Goal: Navigation & Orientation: Find specific page/section

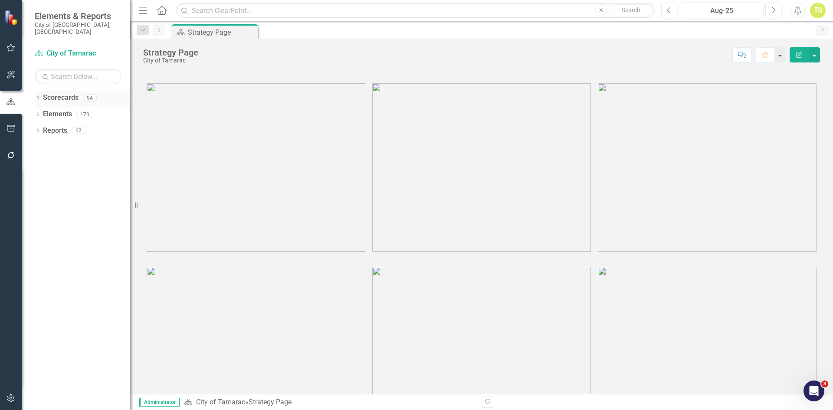
click at [39, 96] on icon "Dropdown" at bounding box center [38, 98] width 6 height 5
click at [43, 112] on icon at bounding box center [43, 114] width 2 height 4
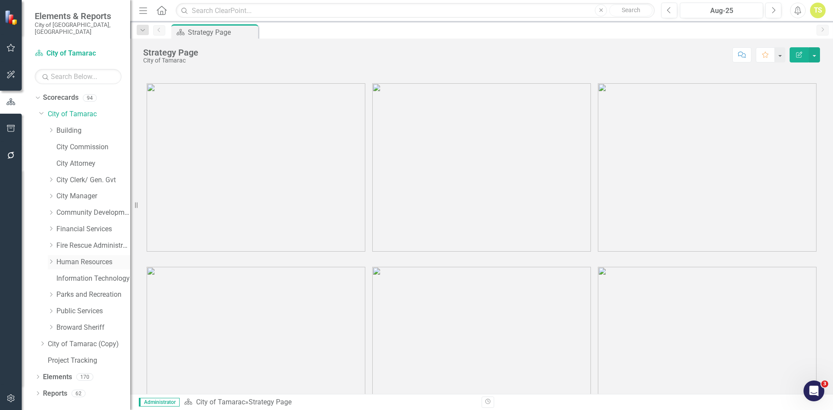
click at [89, 257] on link "Human Resources" at bounding box center [93, 262] width 74 height 10
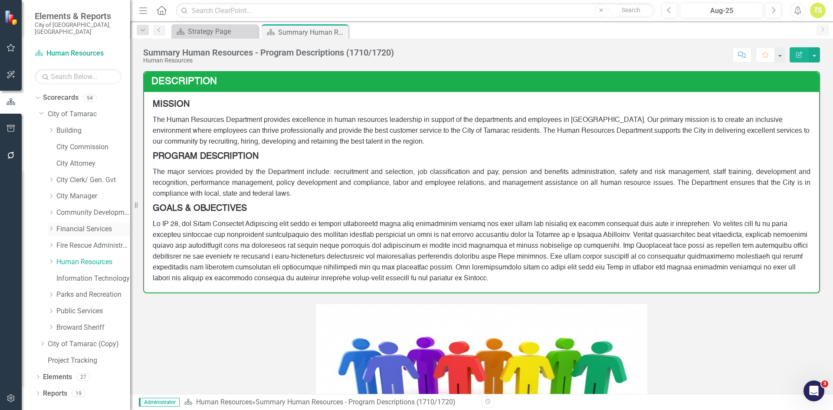
click at [92, 225] on link "Financial Services" at bounding box center [93, 229] width 74 height 10
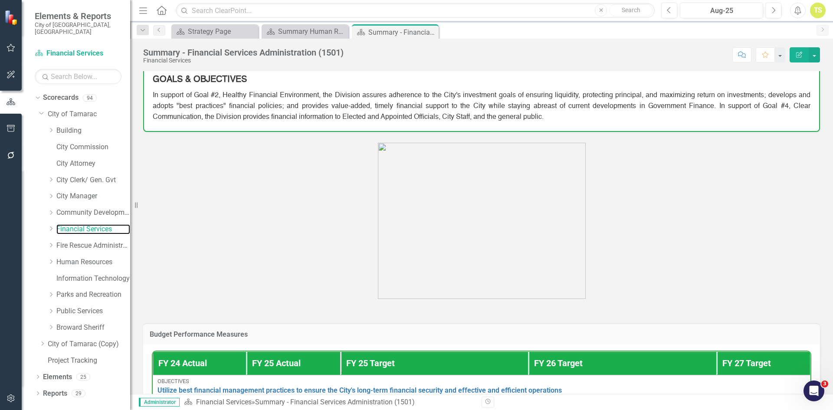
scroll to position [130, 0]
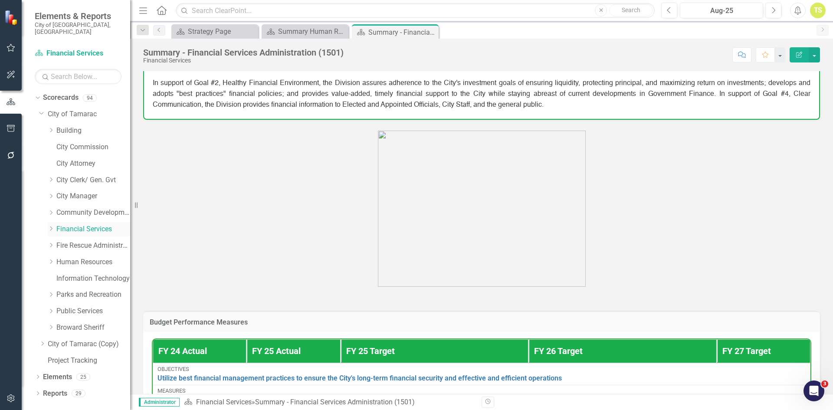
click at [53, 226] on icon "Dropdown" at bounding box center [51, 228] width 7 height 5
click at [87, 241] on link "Financial Services Scorecard" at bounding box center [97, 246] width 65 height 10
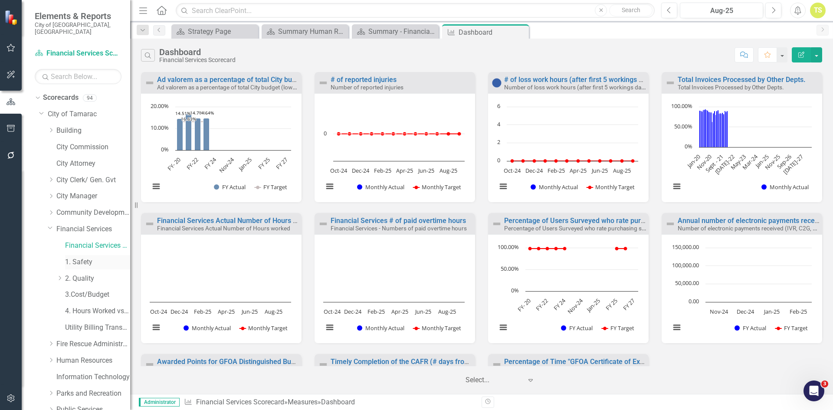
click at [85, 257] on link "1. Safety" at bounding box center [97, 262] width 65 height 10
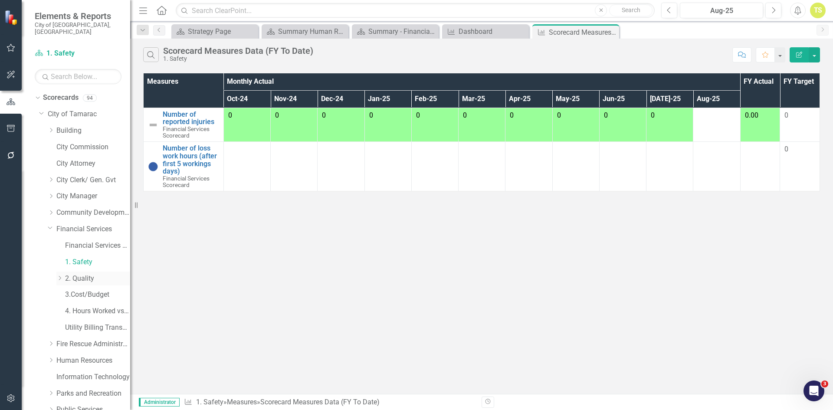
click at [79, 274] on link "2. Quality" at bounding box center [97, 279] width 65 height 10
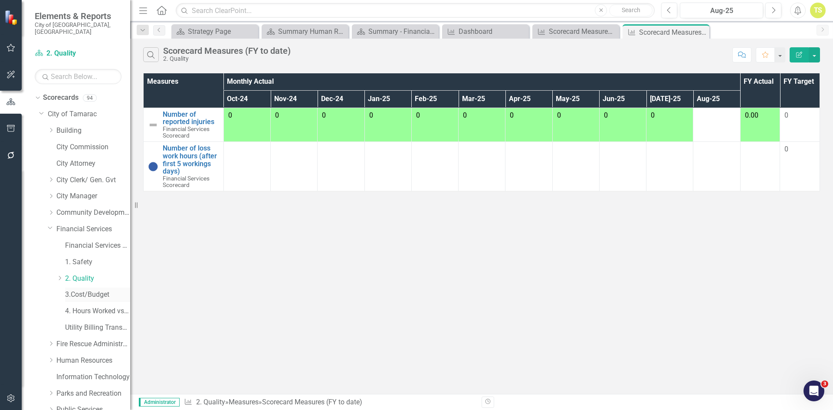
click at [77, 290] on link "3.Cost/Budget" at bounding box center [97, 295] width 65 height 10
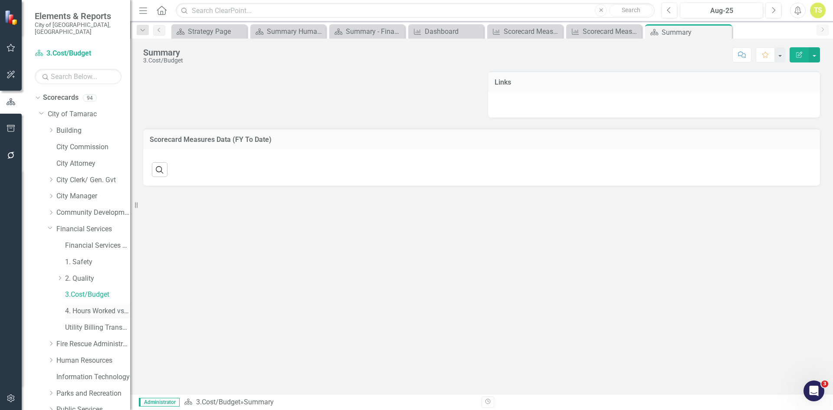
click at [79, 306] on link "4. Hours Worked vs Available hours" at bounding box center [97, 311] width 65 height 10
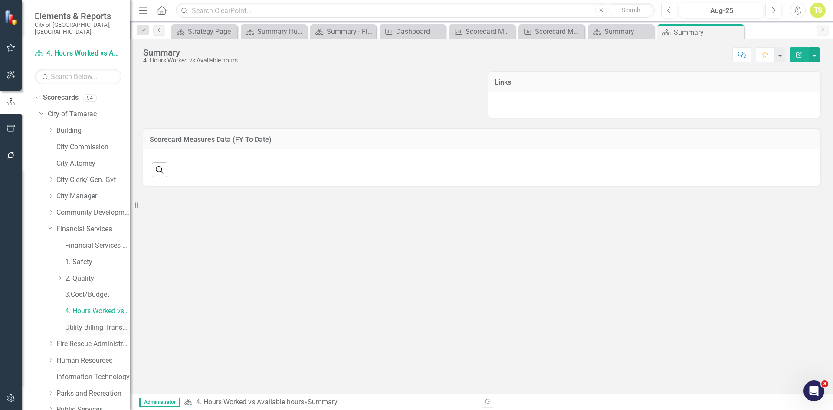
click at [80, 323] on link "Utility Billing Transactional Survey" at bounding box center [97, 328] width 65 height 10
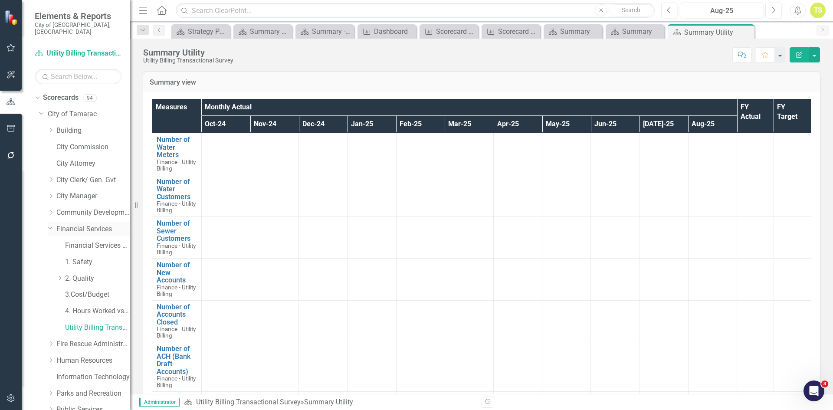
click at [79, 224] on link "Financial Services" at bounding box center [93, 229] width 74 height 10
